Goal: Navigation & Orientation: Find specific page/section

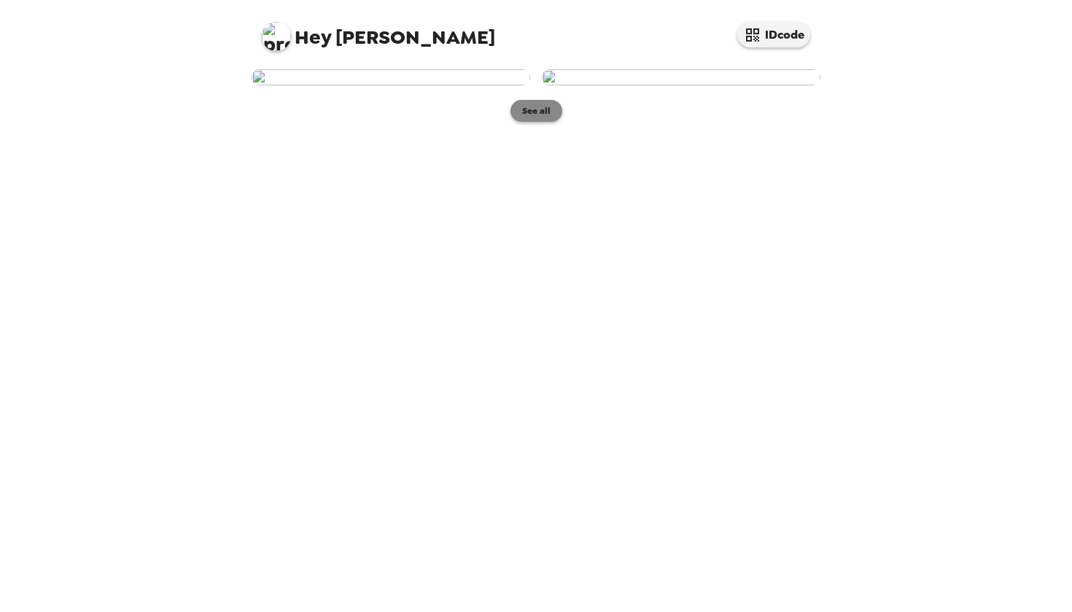
click at [533, 122] on button "See all" at bounding box center [537, 111] width 52 height 22
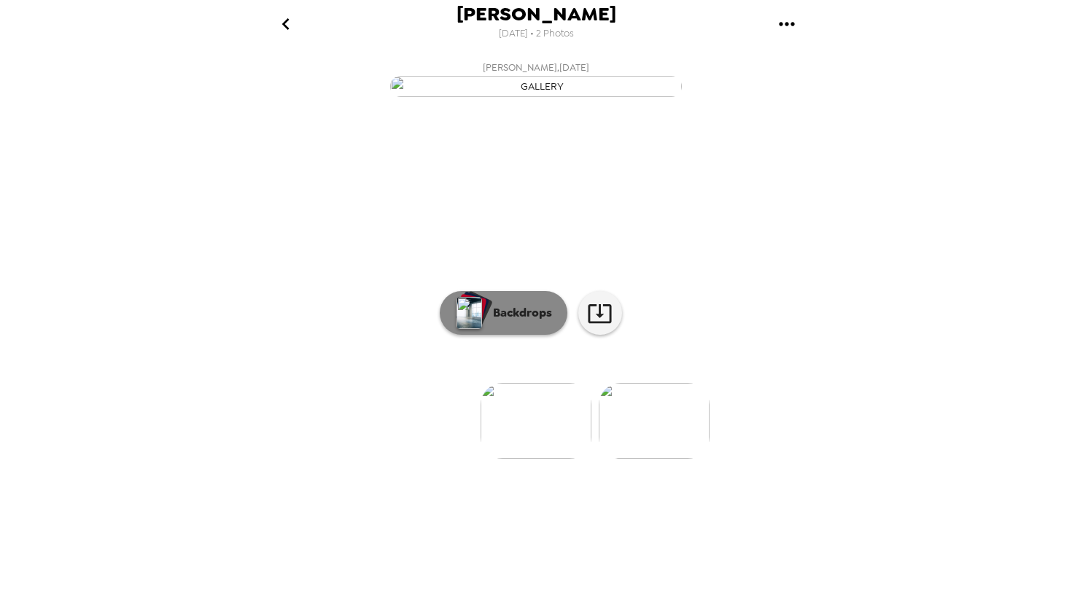
click at [513, 335] on button "Backdrops" at bounding box center [504, 313] width 128 height 44
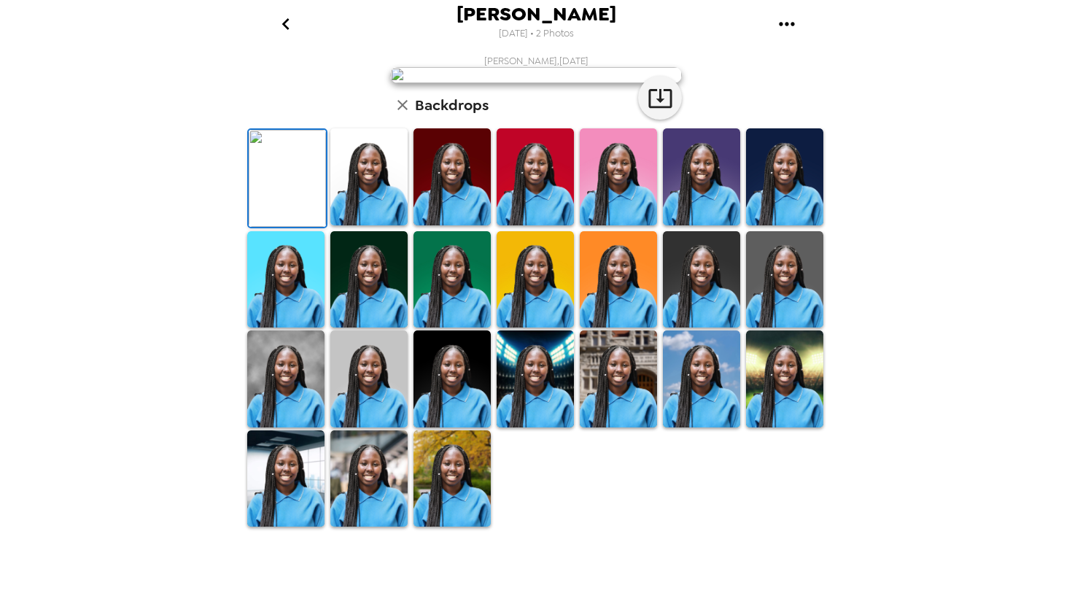
click at [455, 225] on img at bounding box center [452, 176] width 77 height 97
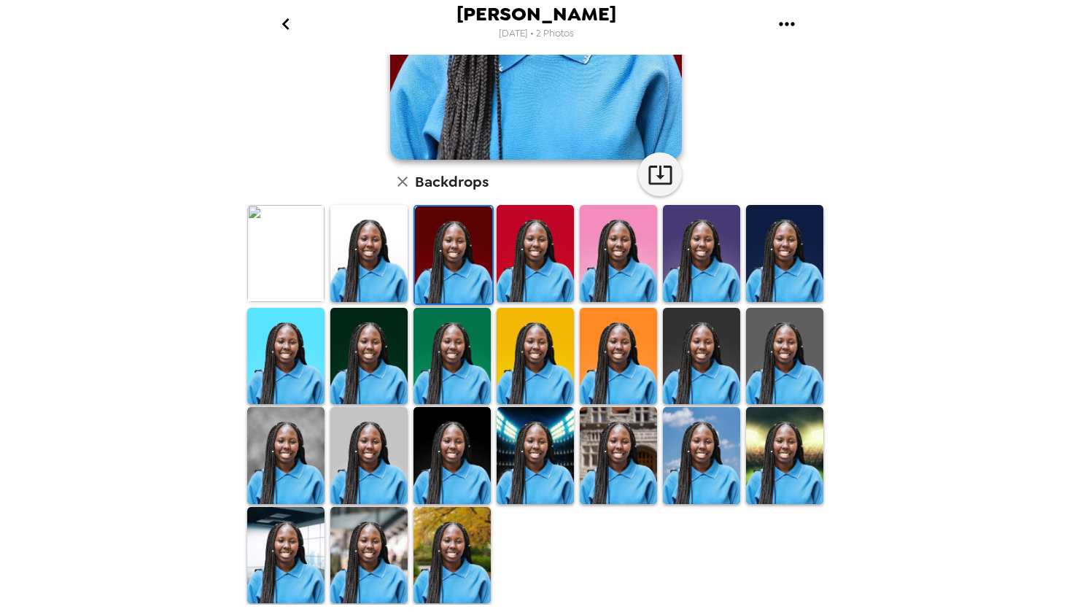
scroll to position [272, 0]
click at [528, 471] on img at bounding box center [535, 455] width 77 height 97
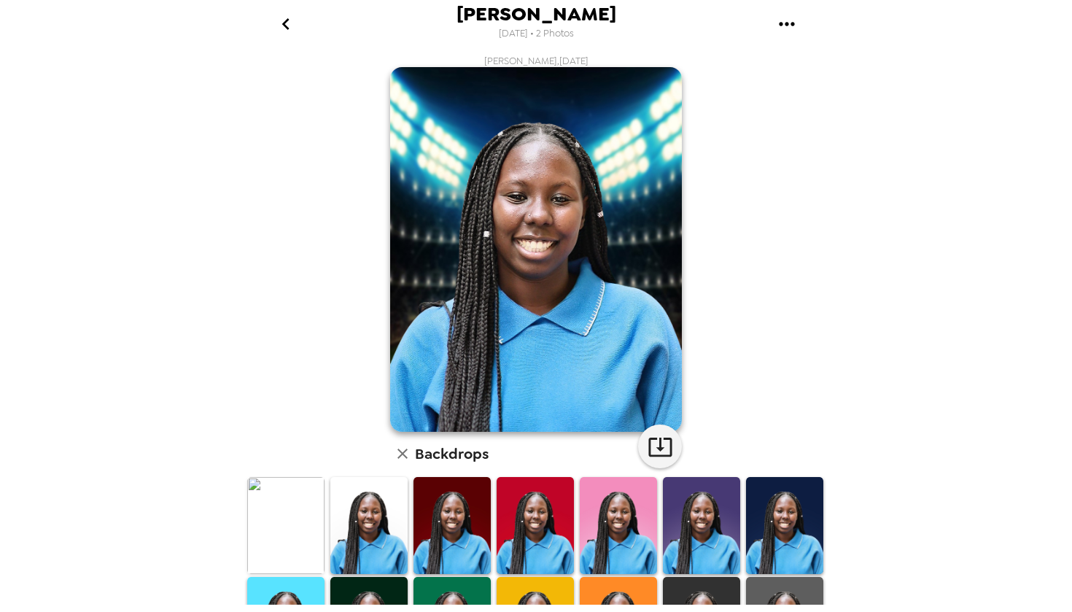
scroll to position [0, 0]
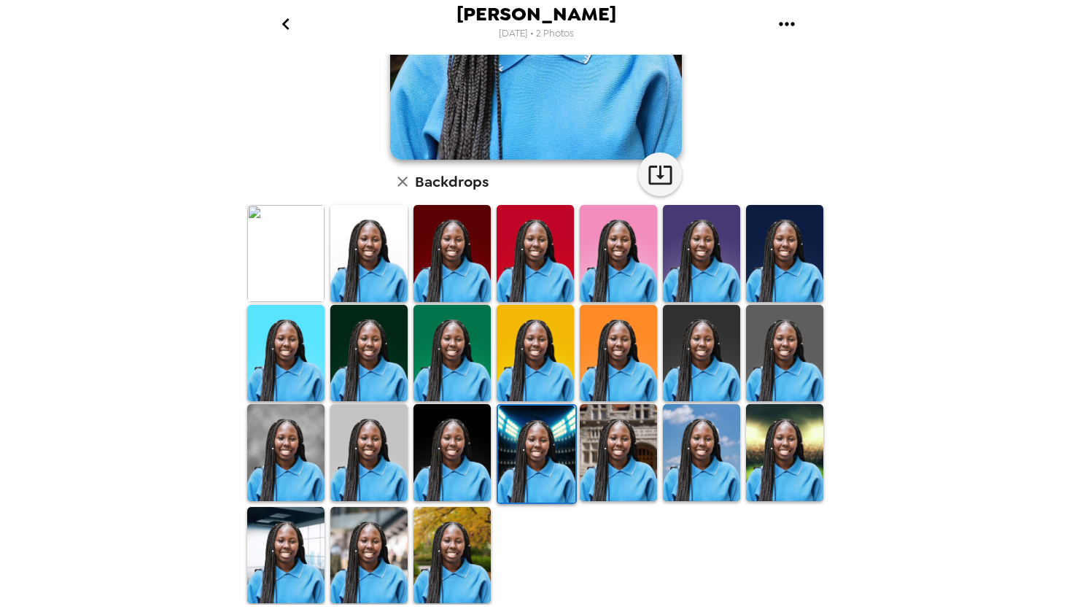
click at [449, 463] on img at bounding box center [452, 452] width 77 height 97
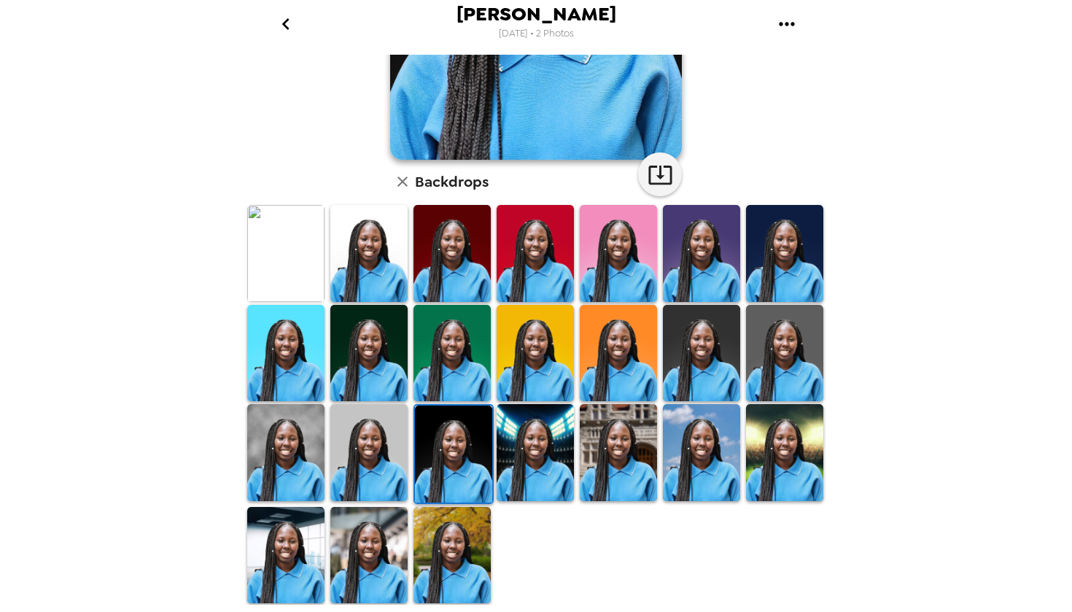
click at [784, 373] on img at bounding box center [784, 353] width 77 height 97
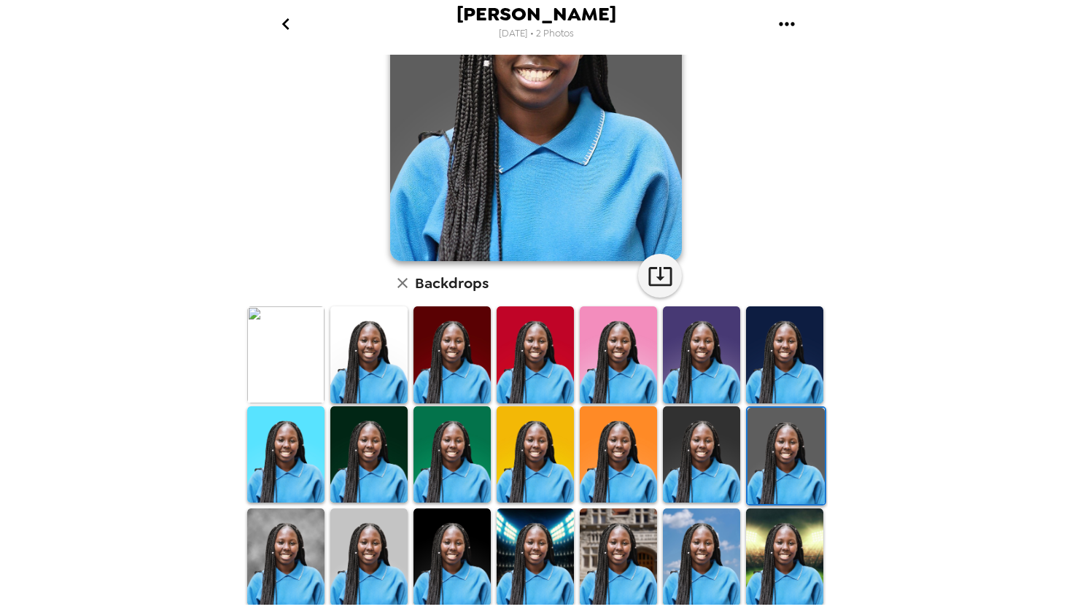
click at [465, 354] on img at bounding box center [452, 354] width 77 height 97
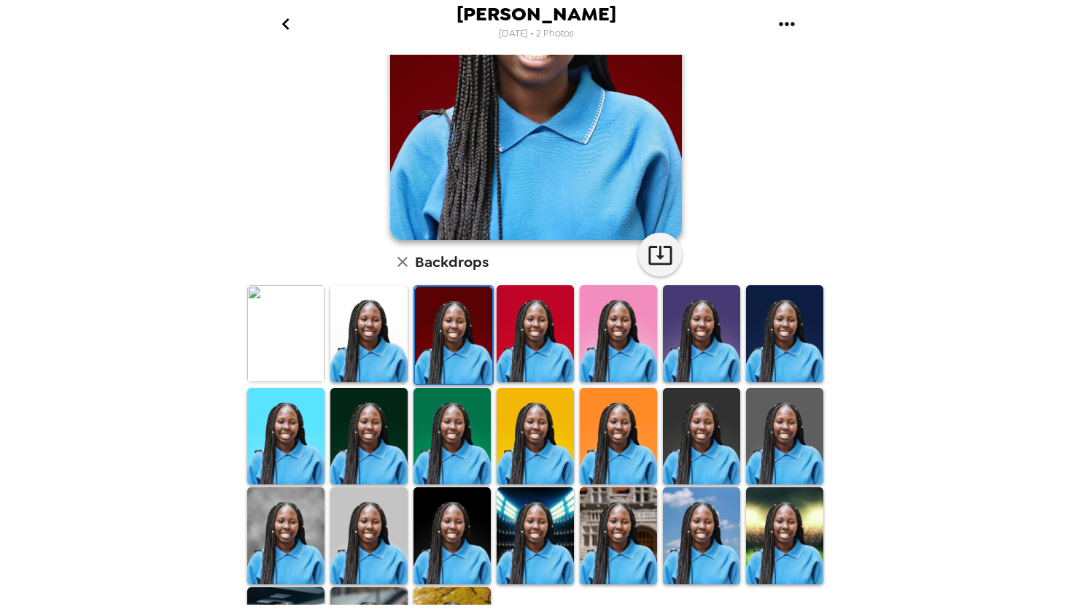
scroll to position [213, 0]
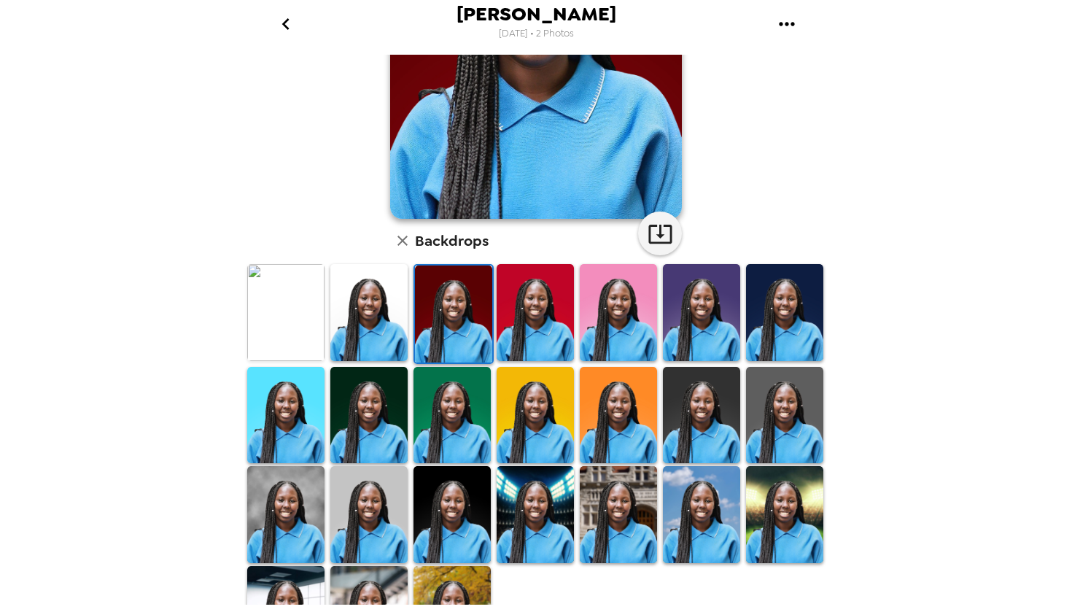
click at [532, 313] on img at bounding box center [535, 312] width 77 height 97
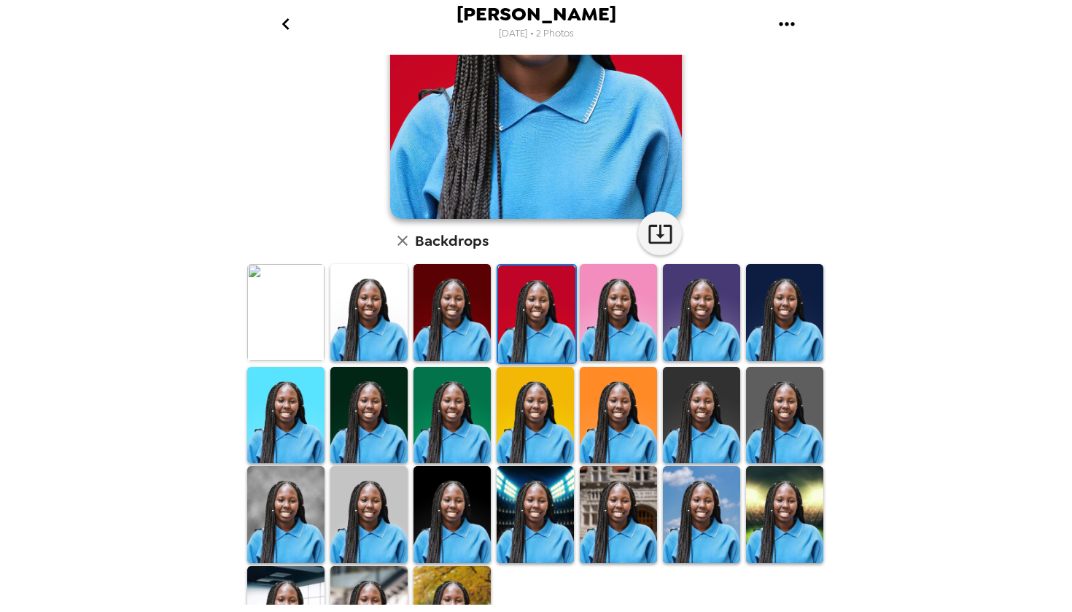
click at [361, 322] on img at bounding box center [368, 312] width 77 height 97
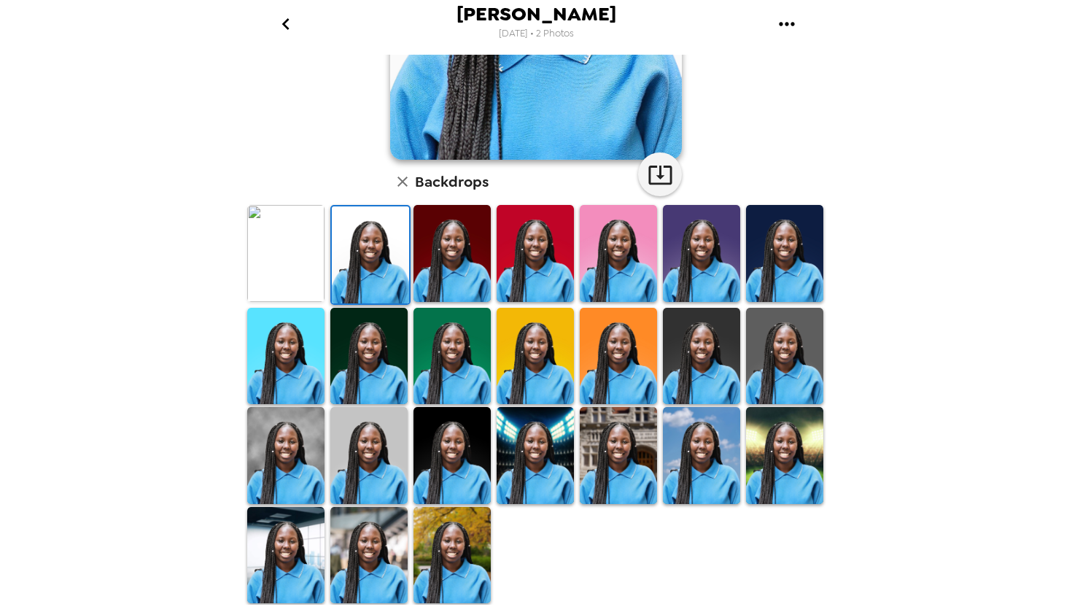
scroll to position [272, 0]
click at [263, 441] on img at bounding box center [285, 455] width 77 height 97
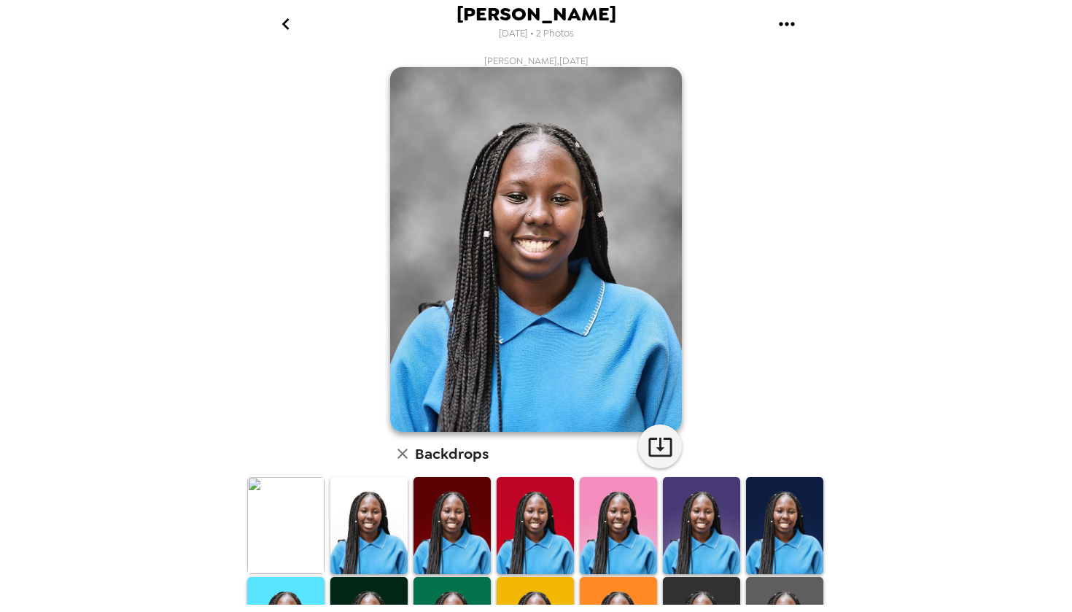
scroll to position [0, 0]
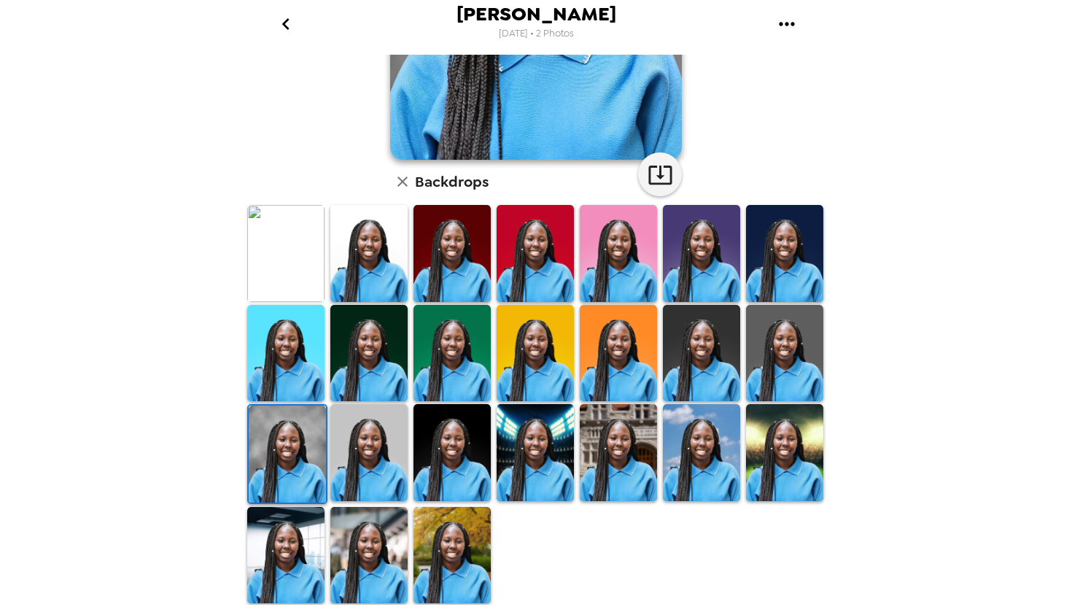
click at [353, 436] on img at bounding box center [368, 452] width 77 height 97
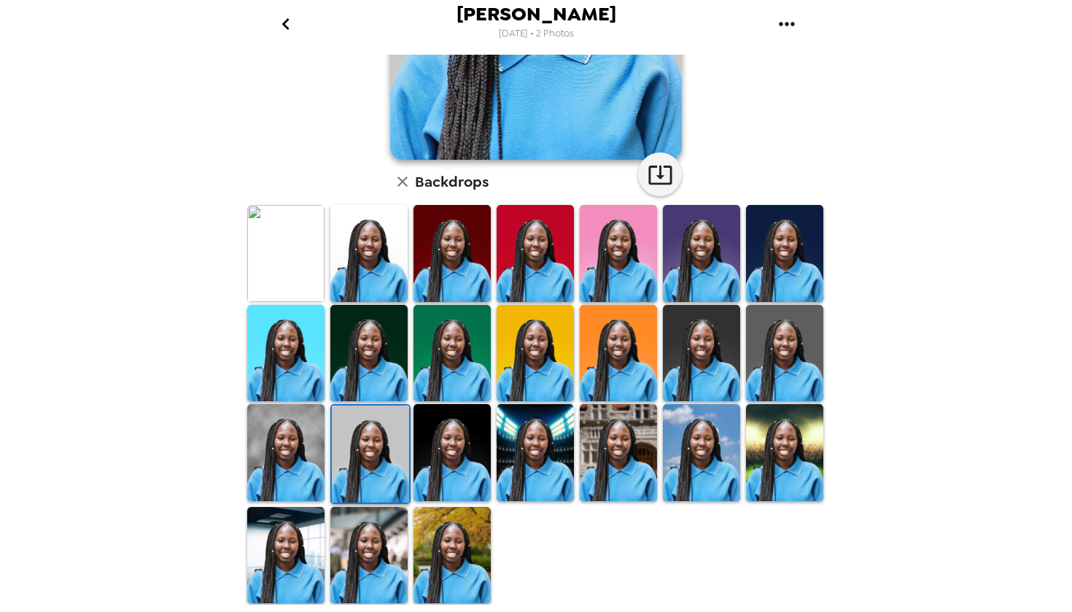
scroll to position [272, 0]
click at [794, 456] on img at bounding box center [784, 452] width 77 height 97
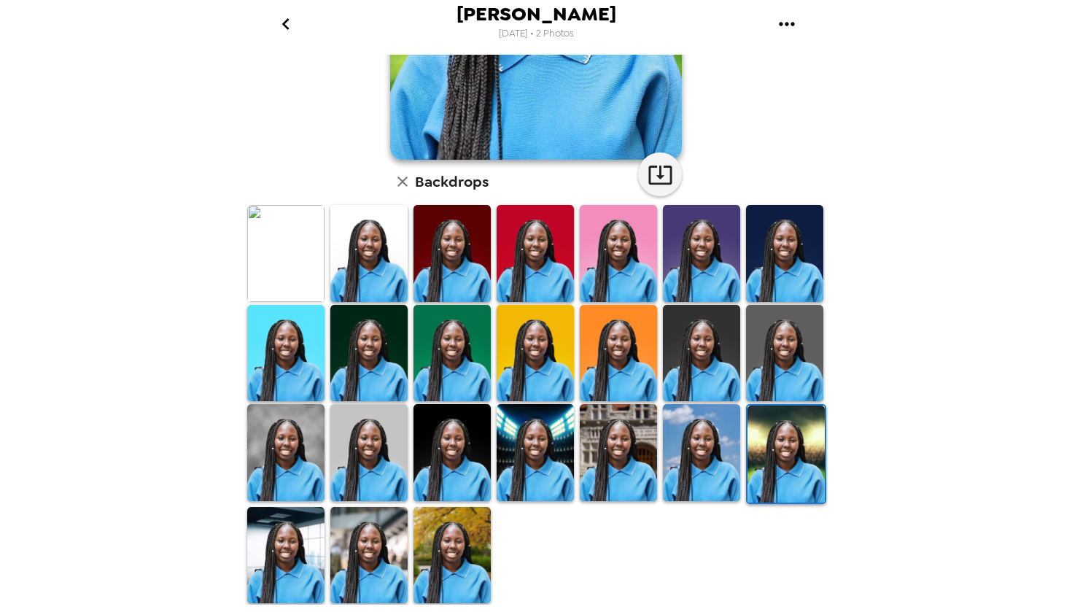
click at [449, 573] on img at bounding box center [452, 555] width 77 height 97
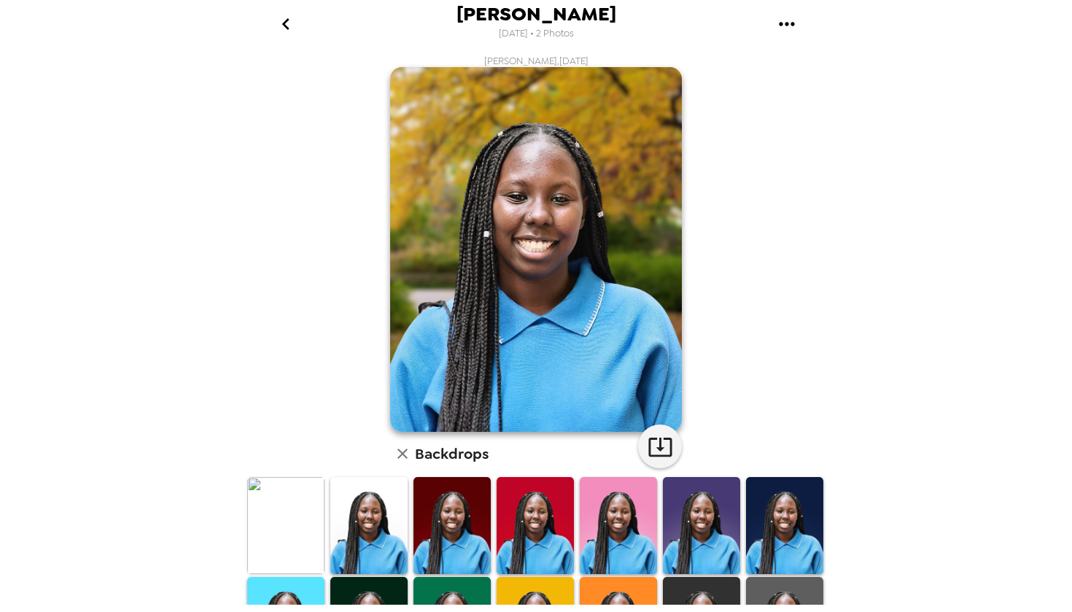
scroll to position [0, 0]
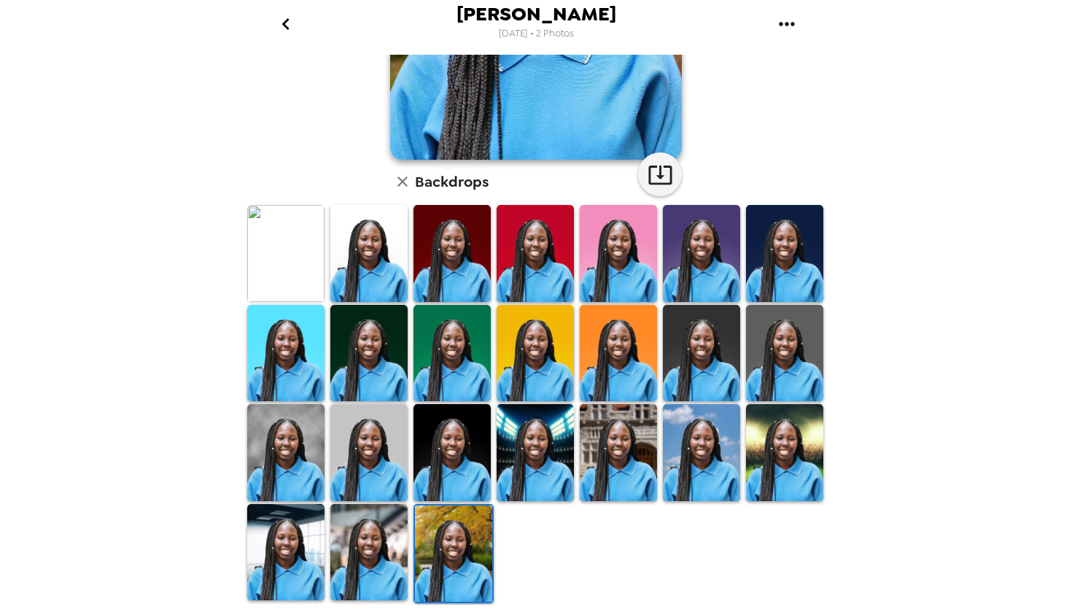
click at [360, 541] on img at bounding box center [368, 552] width 77 height 97
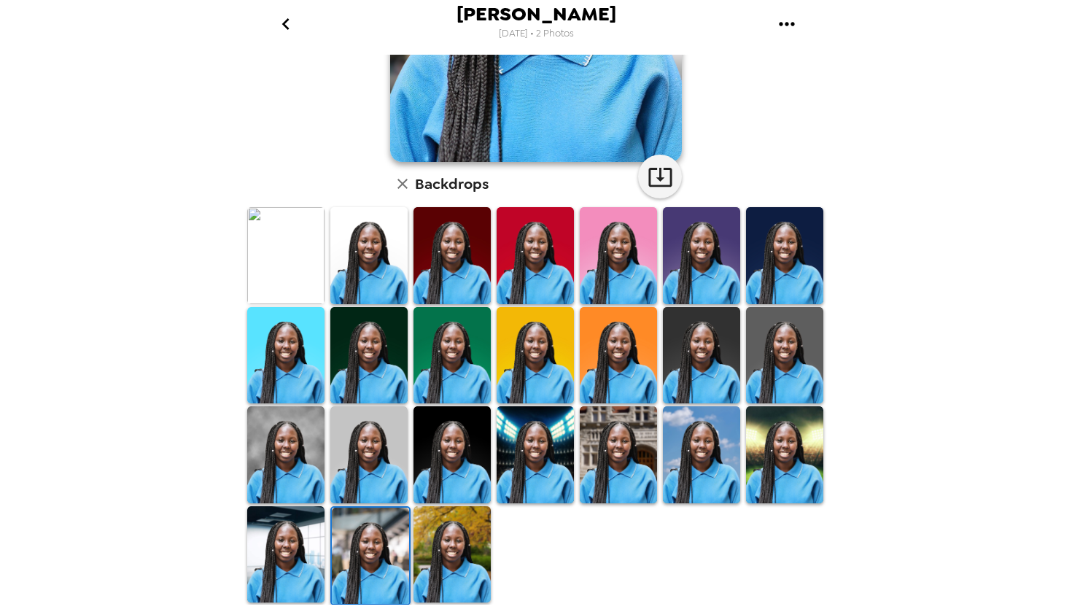
click at [452, 580] on img at bounding box center [452, 554] width 77 height 97
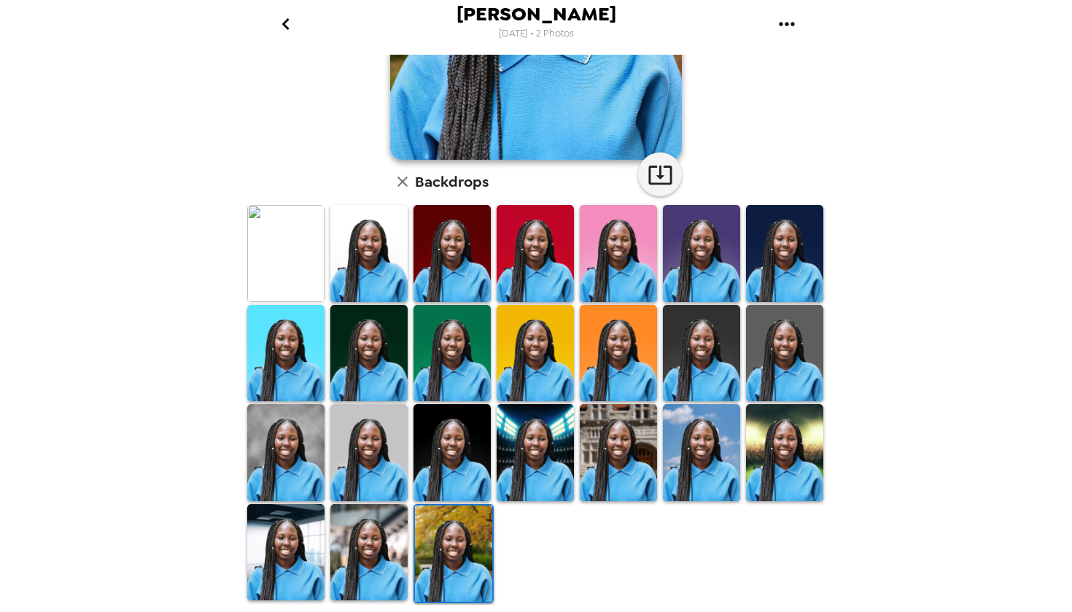
click at [392, 578] on img at bounding box center [368, 552] width 77 height 97
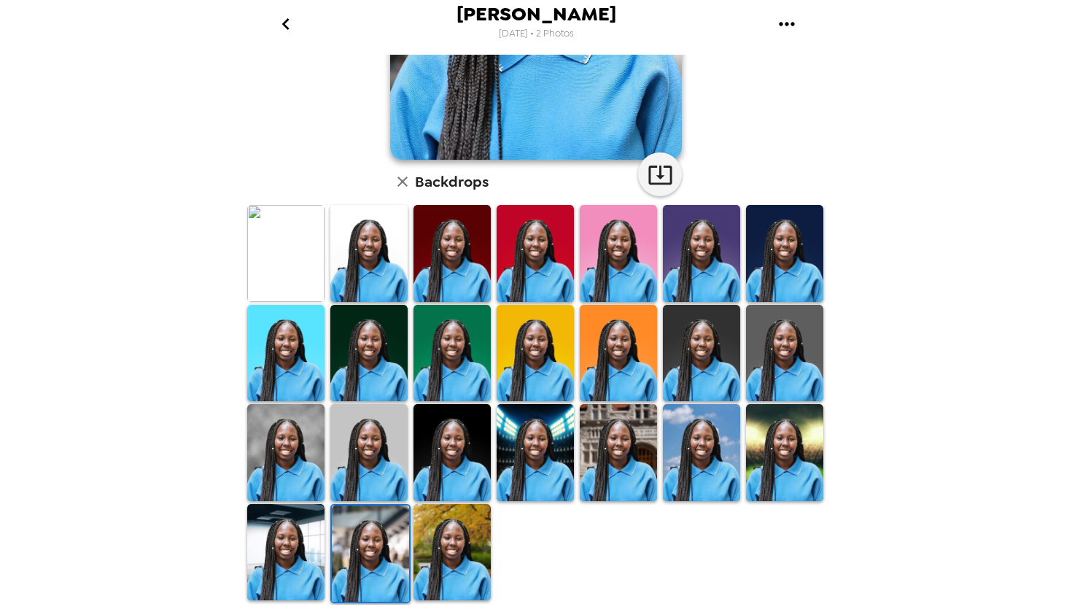
click at [280, 538] on img at bounding box center [285, 552] width 77 height 97
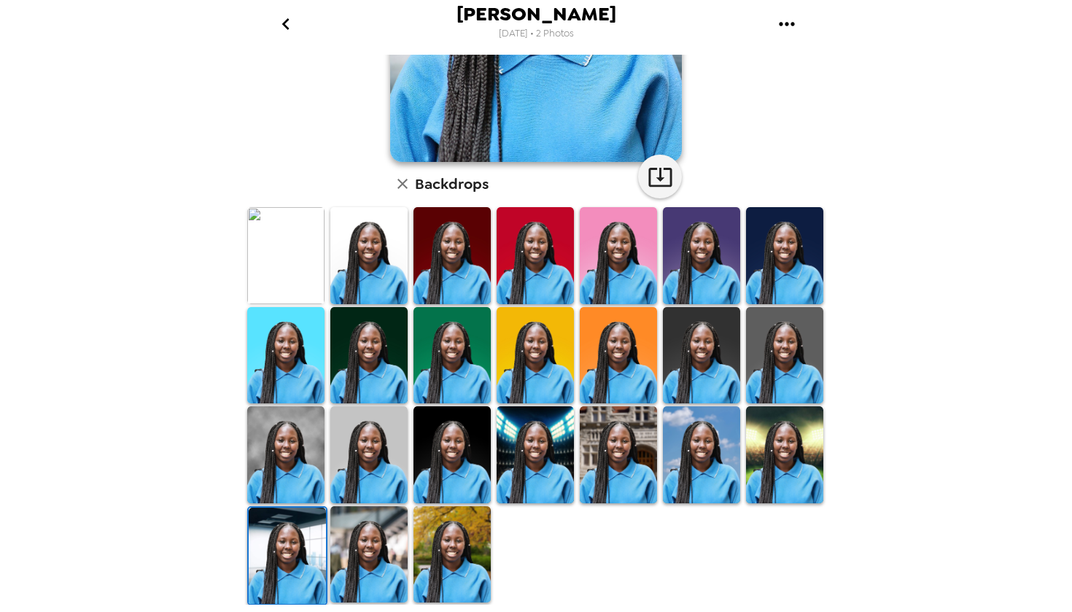
click at [373, 540] on img at bounding box center [368, 554] width 77 height 97
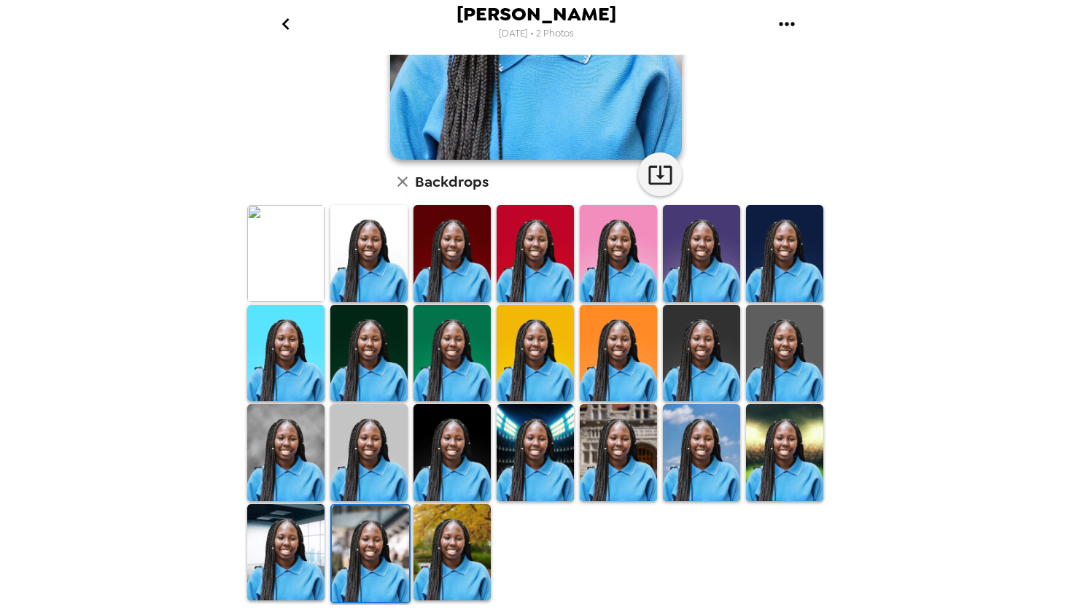
click at [466, 535] on img at bounding box center [452, 552] width 77 height 97
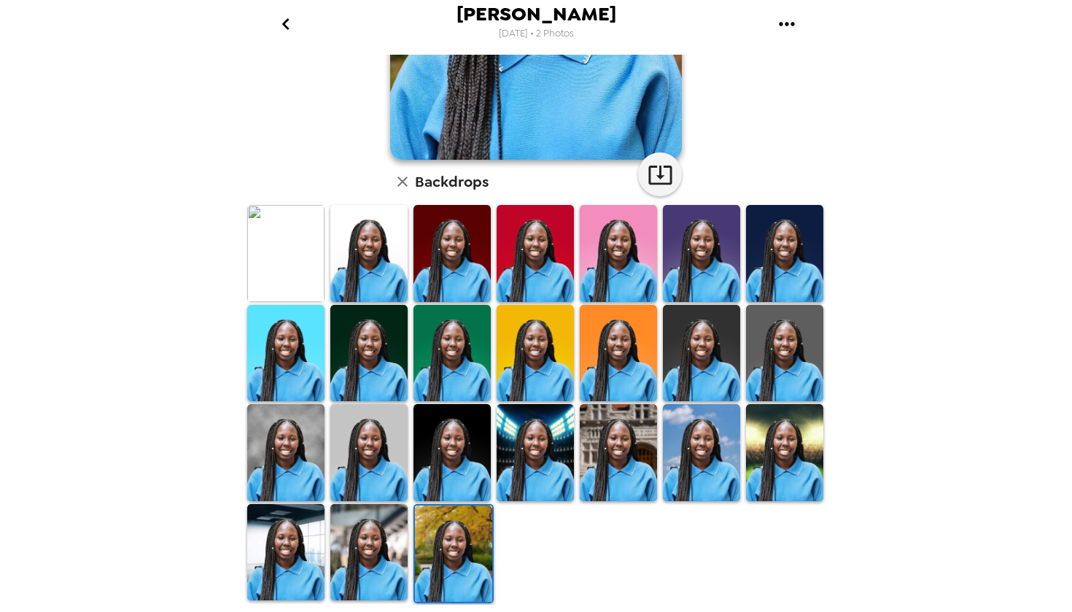
click at [399, 603] on div "[PERSON_NAME] , [DATE] Backdrops" at bounding box center [535, 330] width 583 height 550
click at [381, 561] on img at bounding box center [368, 552] width 77 height 97
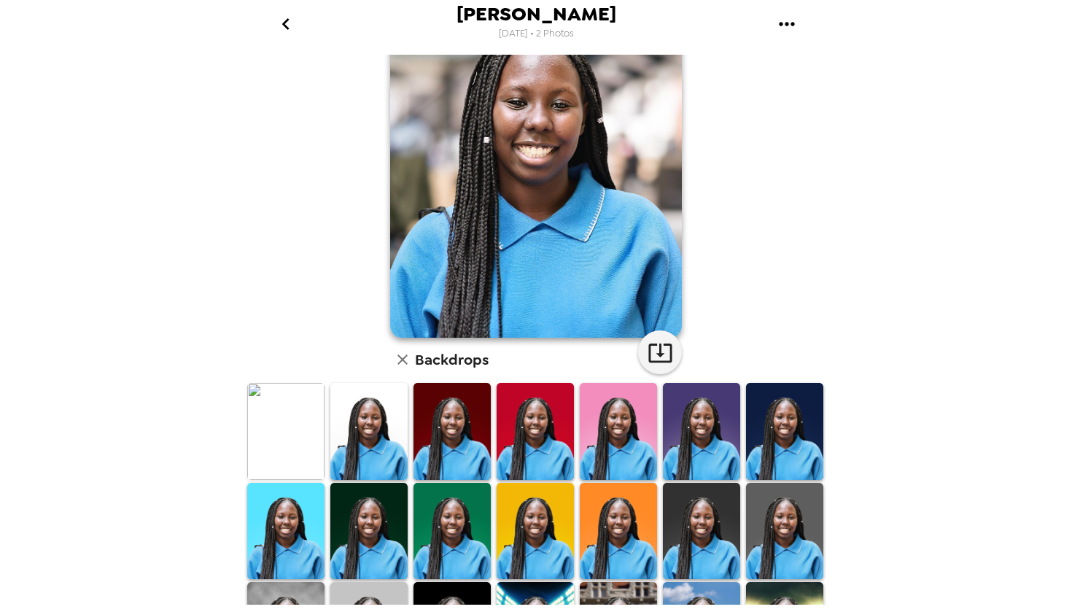
scroll to position [162, 0]
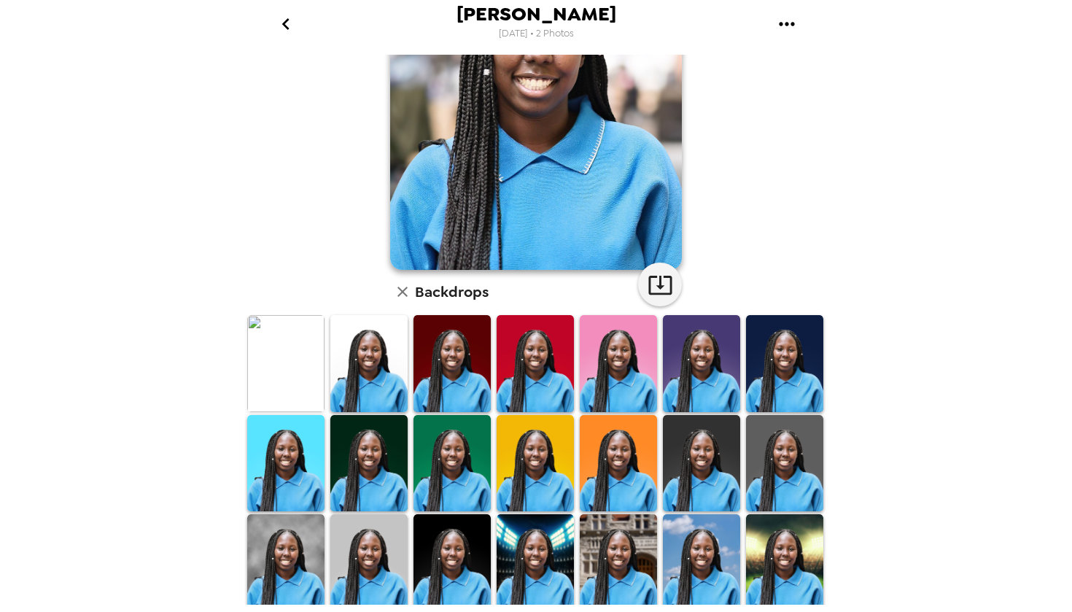
click at [477, 378] on img at bounding box center [452, 363] width 77 height 97
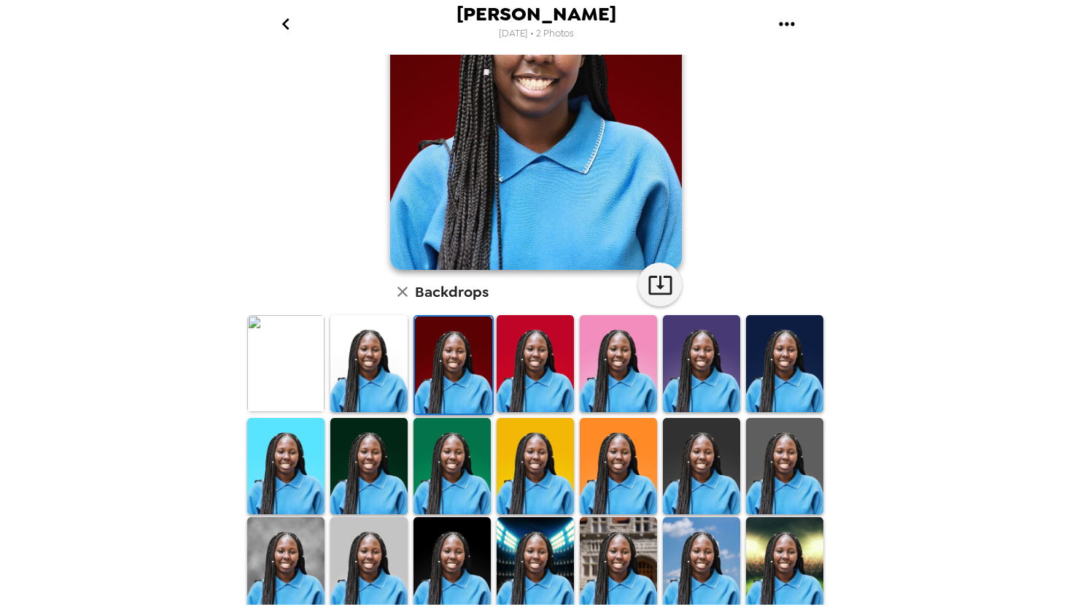
scroll to position [0, 0]
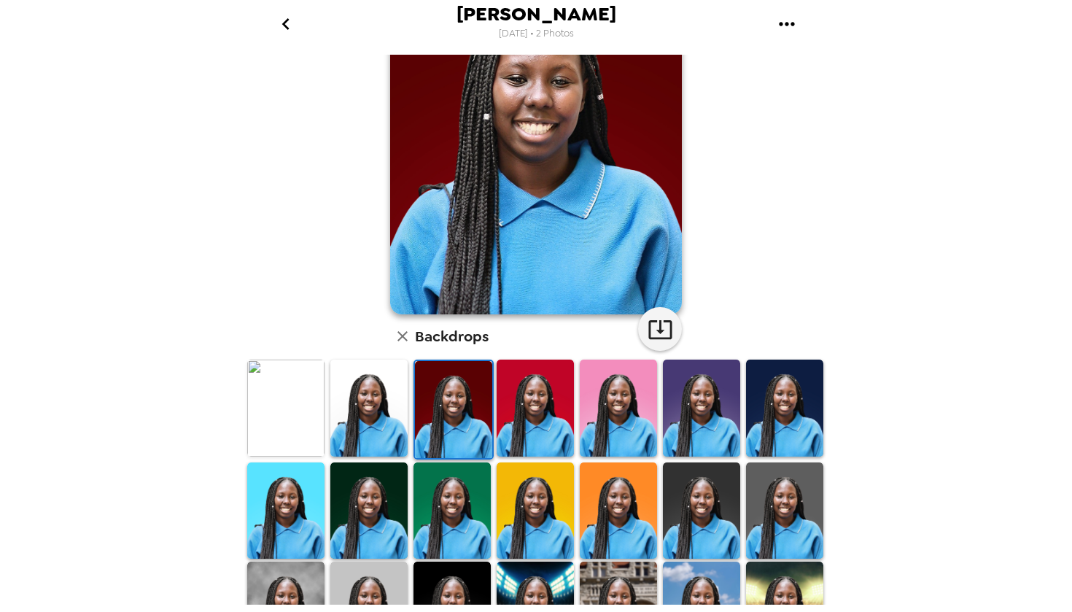
click at [356, 398] on img at bounding box center [368, 408] width 77 height 97
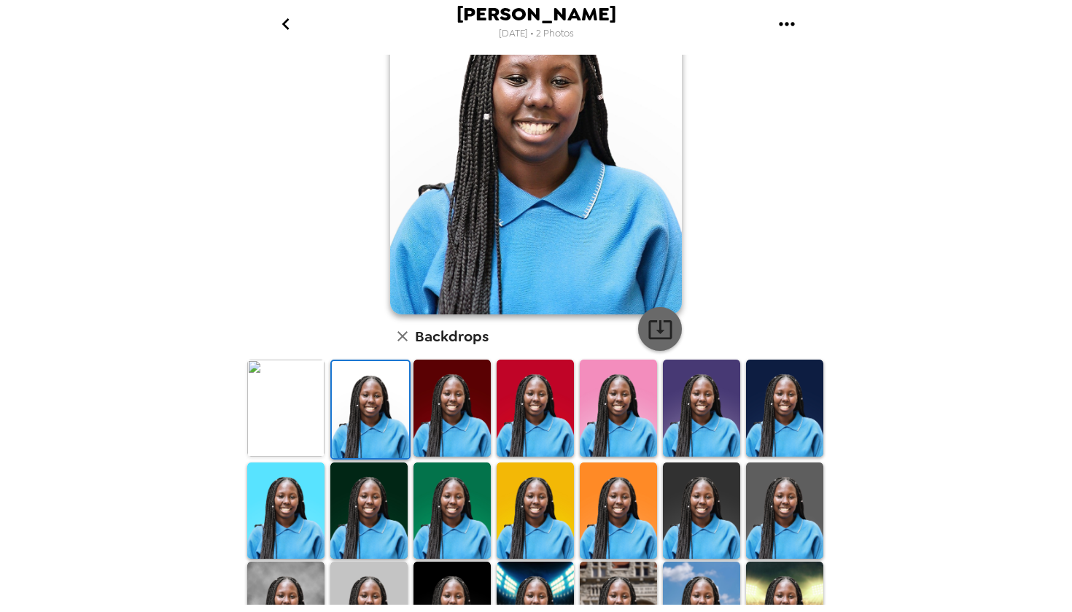
click at [662, 327] on icon "button" at bounding box center [661, 330] width 26 height 26
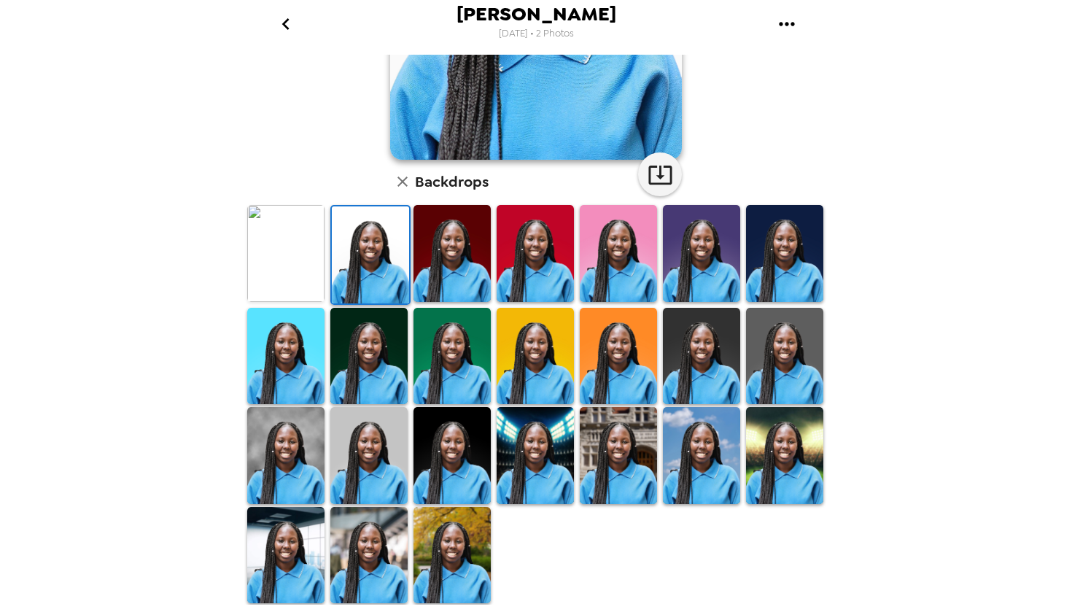
click at [593, 373] on img at bounding box center [618, 356] width 77 height 97
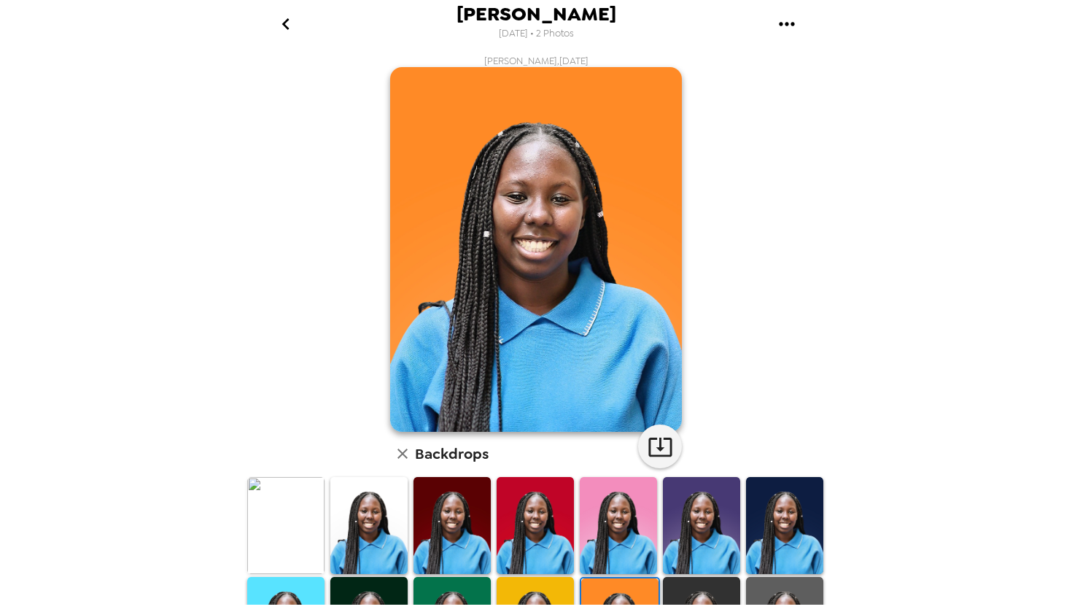
click at [287, 518] on img at bounding box center [285, 525] width 77 height 97
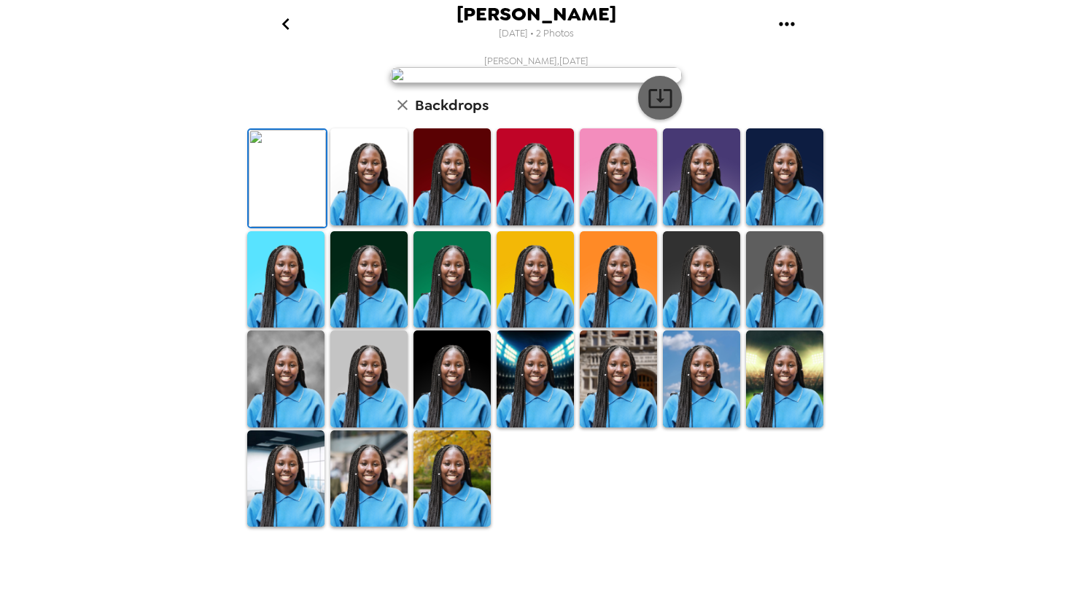
click at [673, 120] on button "button" at bounding box center [660, 98] width 44 height 44
click at [702, 225] on img at bounding box center [701, 176] width 77 height 97
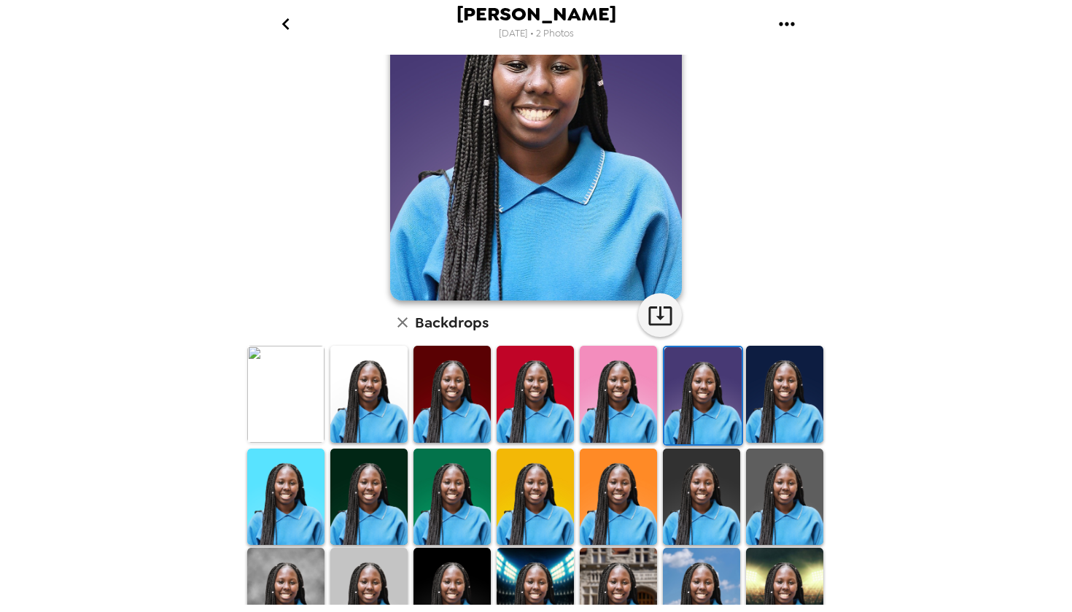
scroll to position [203, 0]
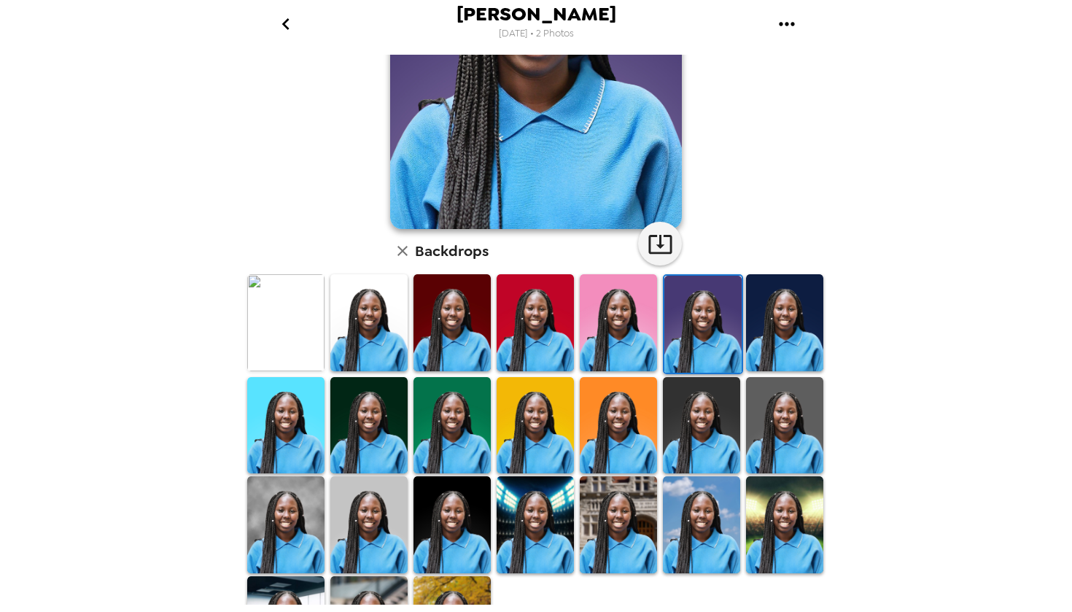
click at [761, 261] on div "[PERSON_NAME] , [DATE] Backdrops" at bounding box center [535, 263] width 583 height 822
click at [762, 310] on img at bounding box center [784, 322] width 77 height 97
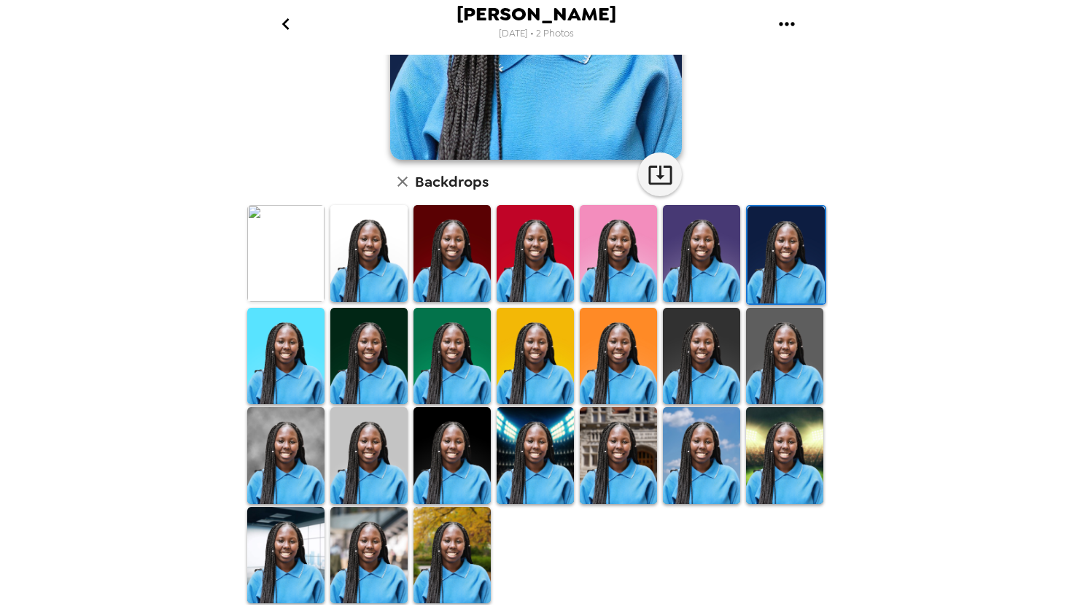
click at [395, 373] on img at bounding box center [368, 356] width 77 height 97
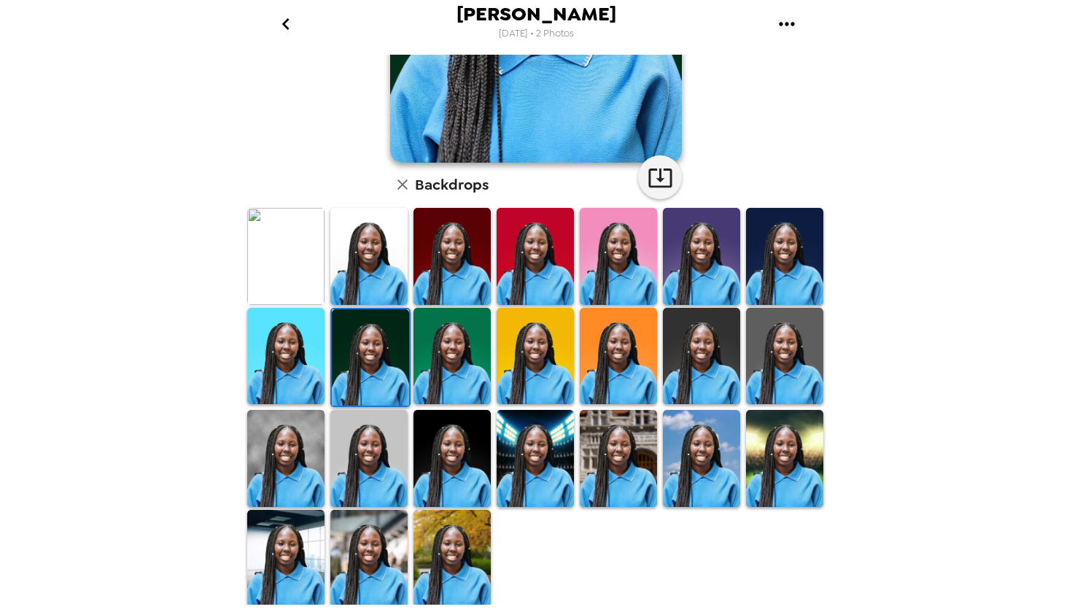
click at [468, 373] on img at bounding box center [452, 356] width 77 height 97
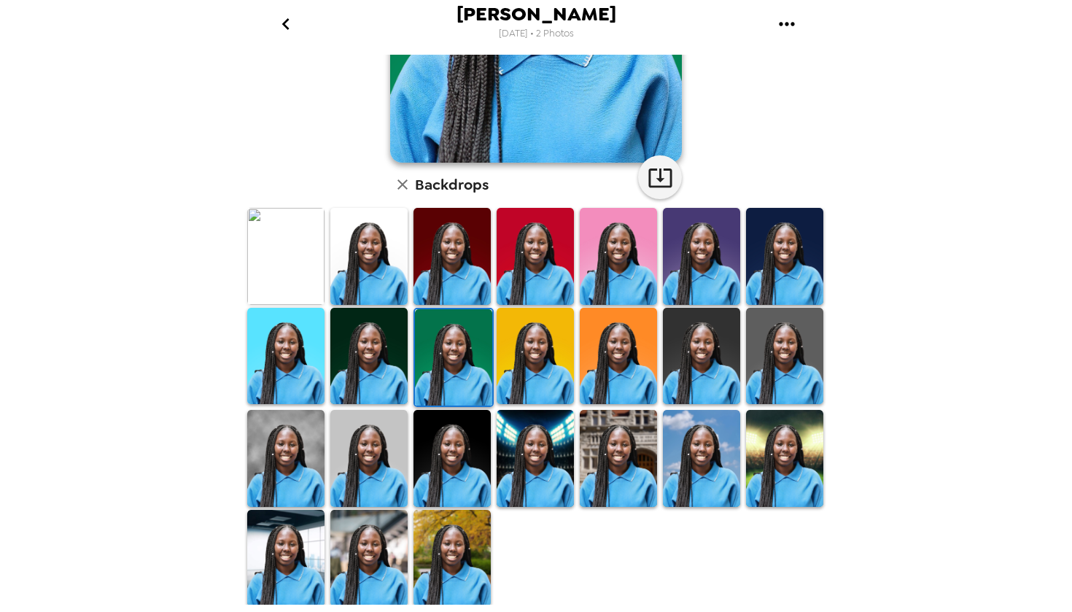
click at [555, 383] on img at bounding box center [535, 356] width 77 height 97
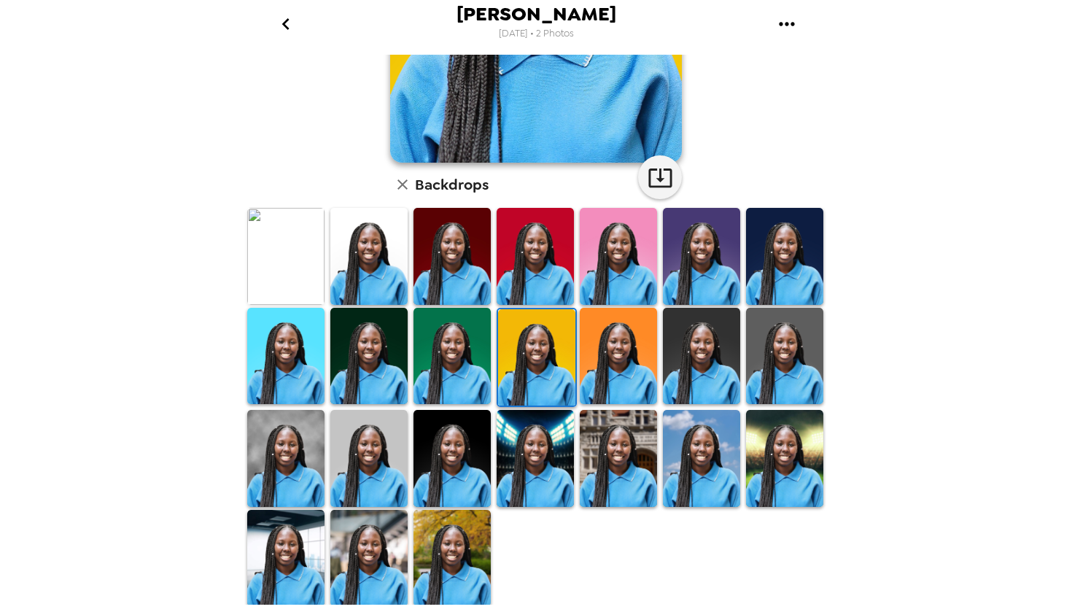
click at [671, 371] on img at bounding box center [701, 356] width 77 height 97
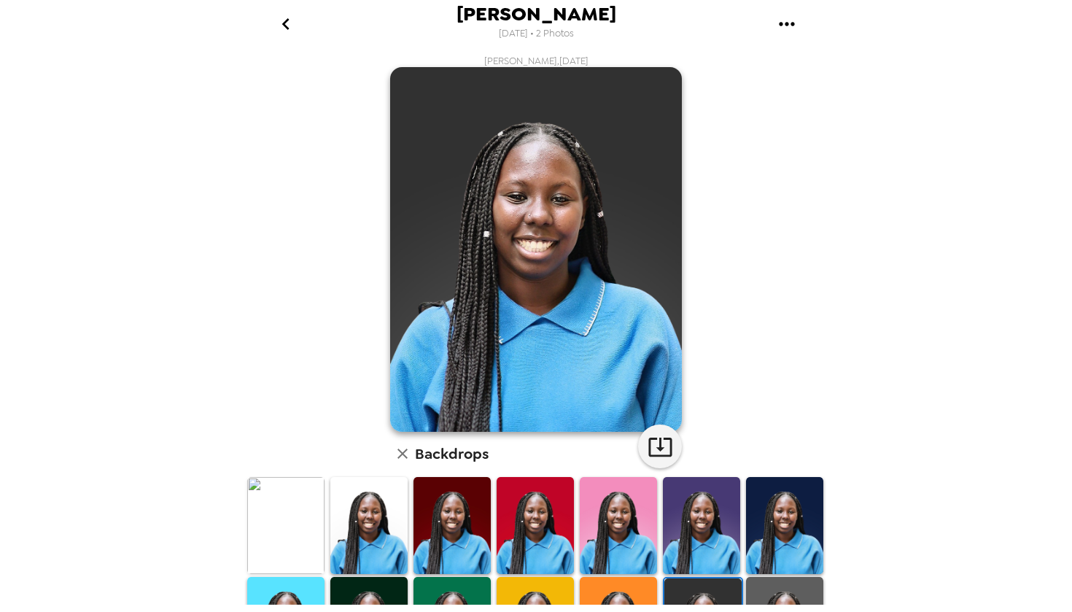
scroll to position [0, 0]
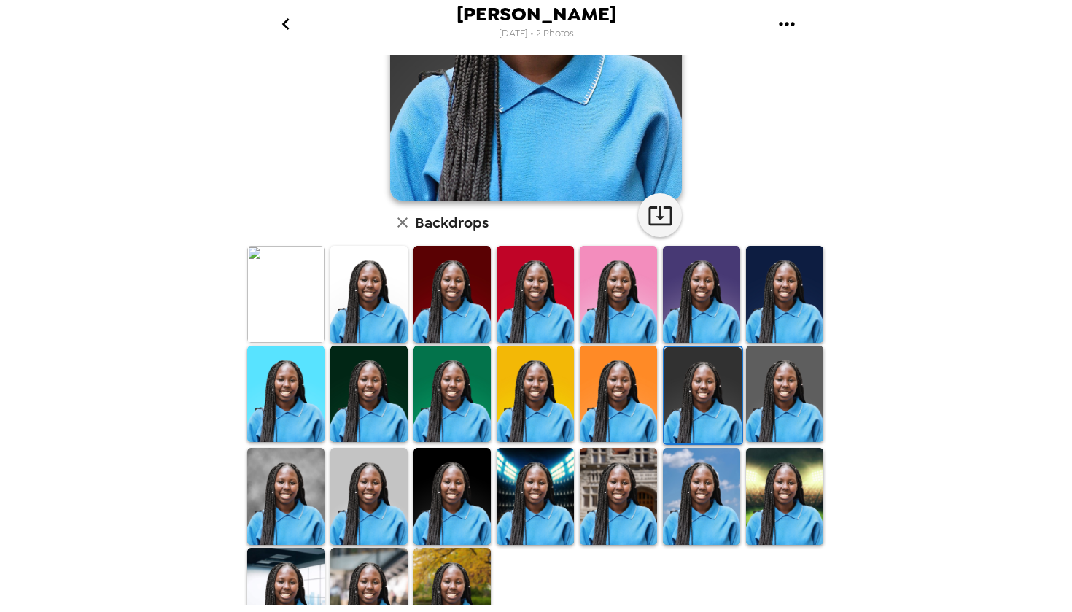
click at [791, 406] on img at bounding box center [784, 394] width 77 height 97
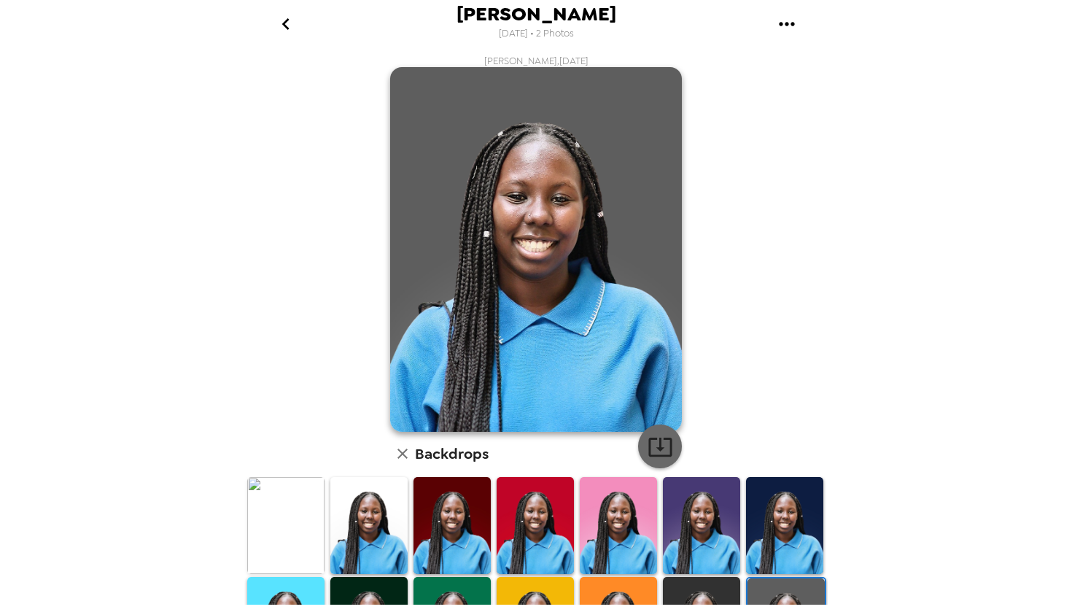
click at [656, 434] on icon "button" at bounding box center [661, 447] width 26 height 26
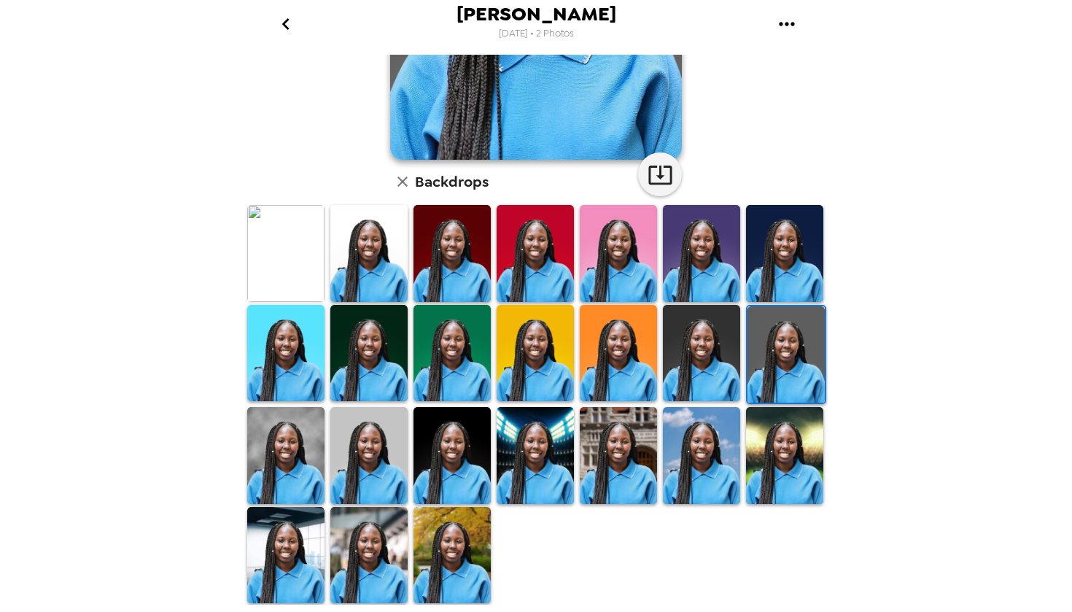
click at [399, 492] on img at bounding box center [368, 455] width 77 height 97
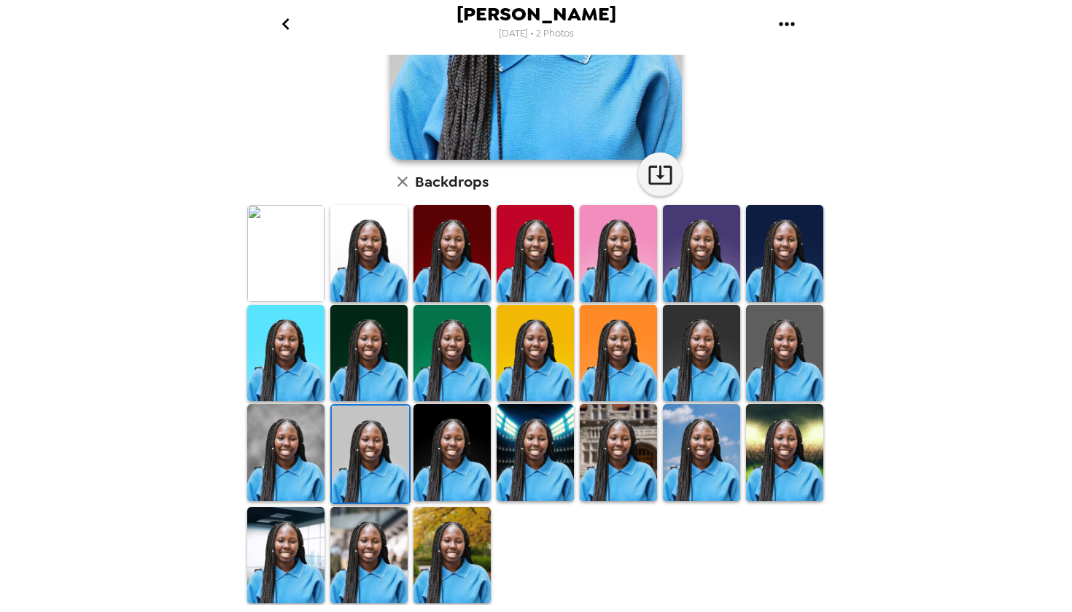
click at [465, 470] on img at bounding box center [452, 452] width 77 height 97
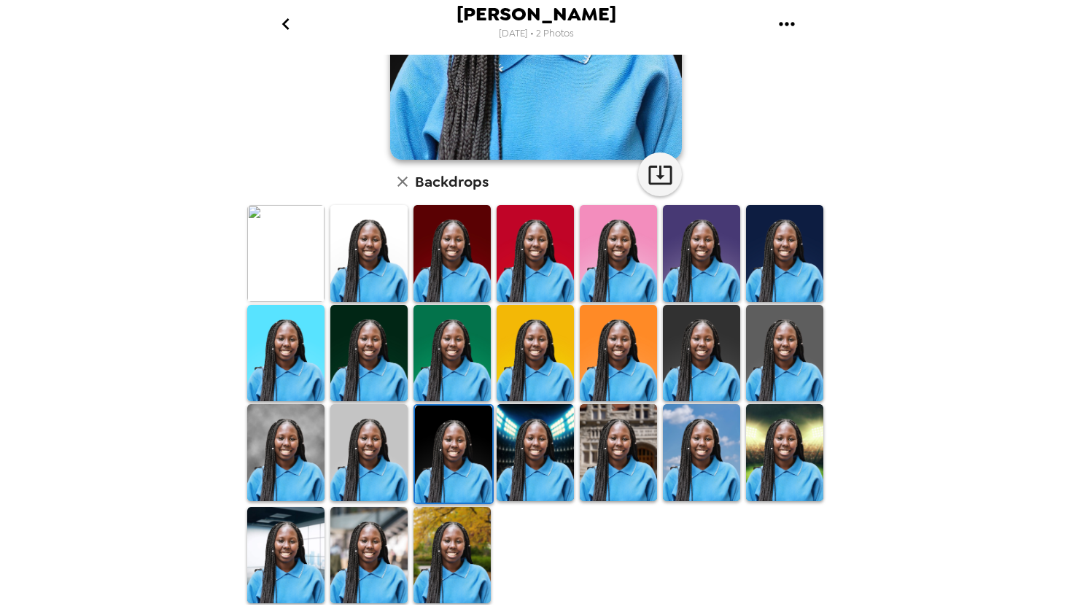
scroll to position [272, 0]
click at [370, 548] on img at bounding box center [368, 555] width 77 height 97
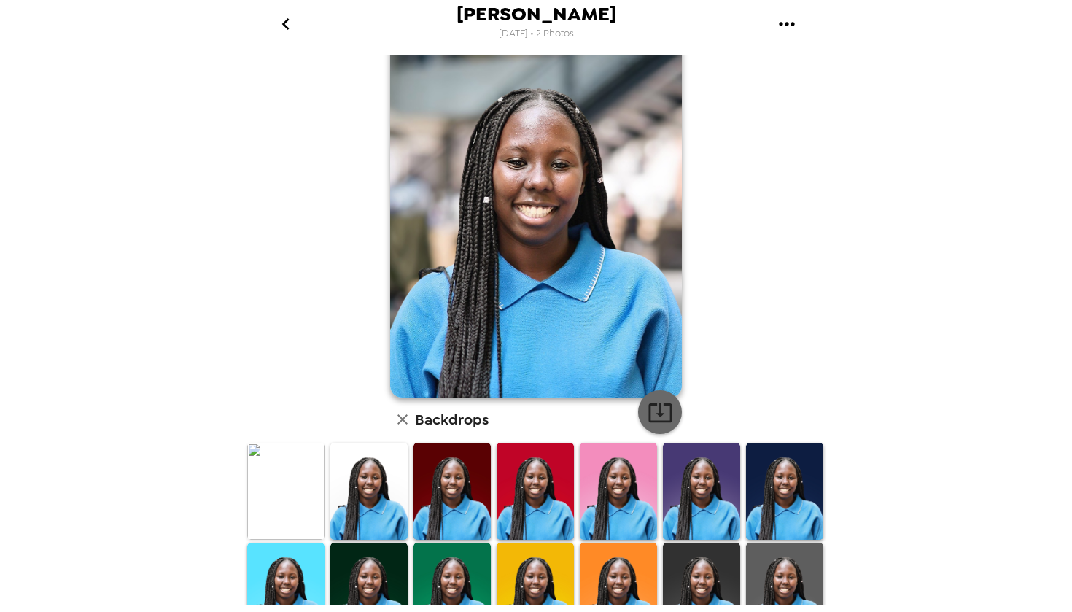
click at [651, 419] on icon "button" at bounding box center [661, 413] width 26 height 26
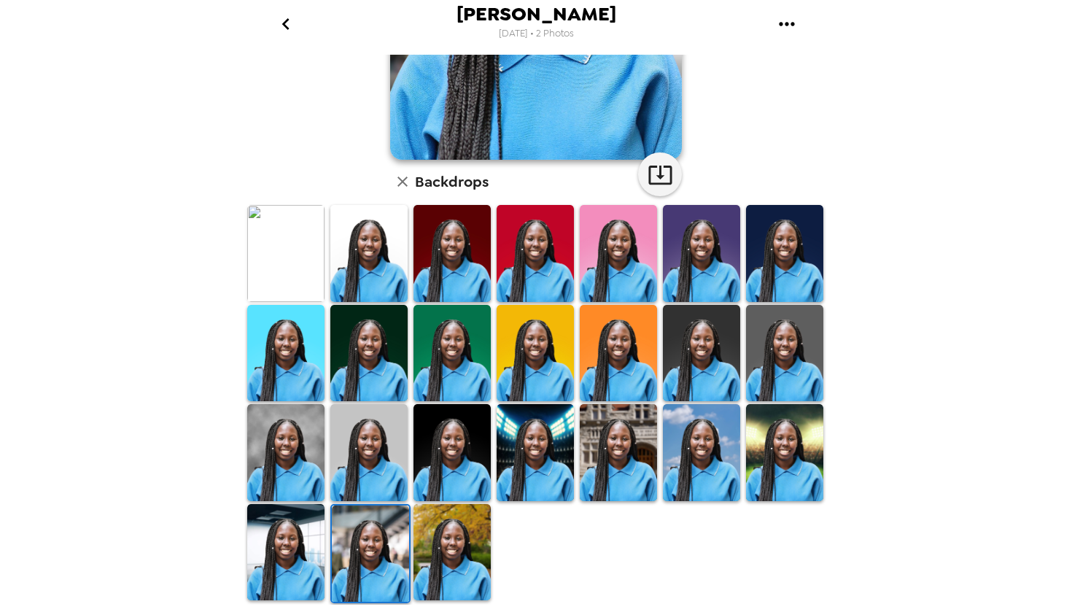
click at [438, 559] on img at bounding box center [452, 552] width 77 height 97
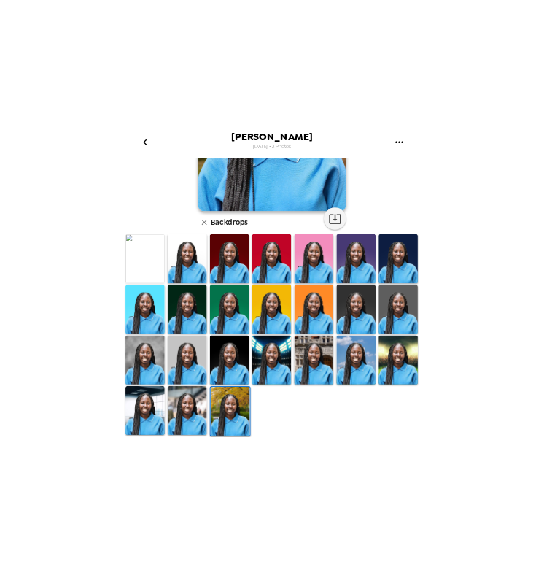
scroll to position [269, 0]
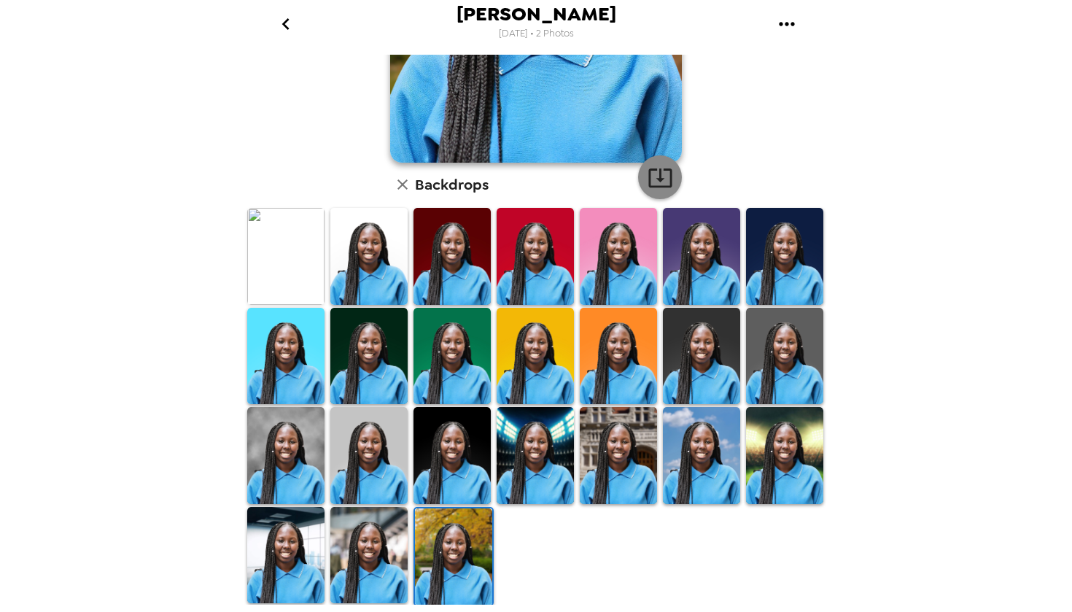
click at [654, 174] on icon "button" at bounding box center [661, 178] width 26 height 26
